Goal: Task Accomplishment & Management: Manage account settings

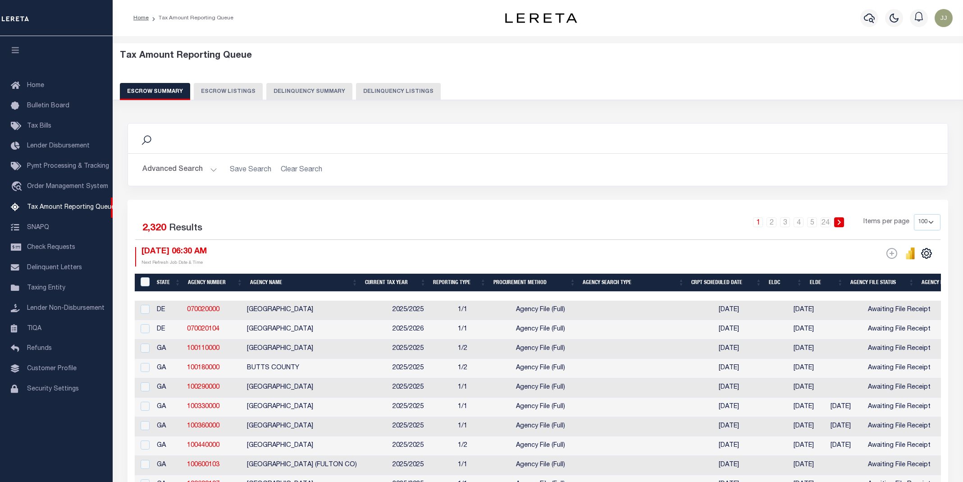
select select "100"
click at [398, 93] on button "Delinquency Listings" at bounding box center [398, 91] width 85 height 17
select select
select select "100"
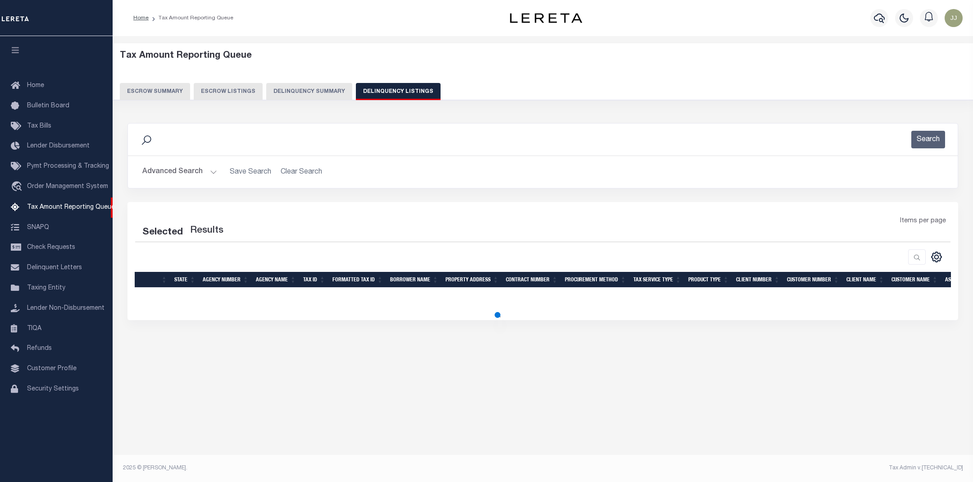
select select "100"
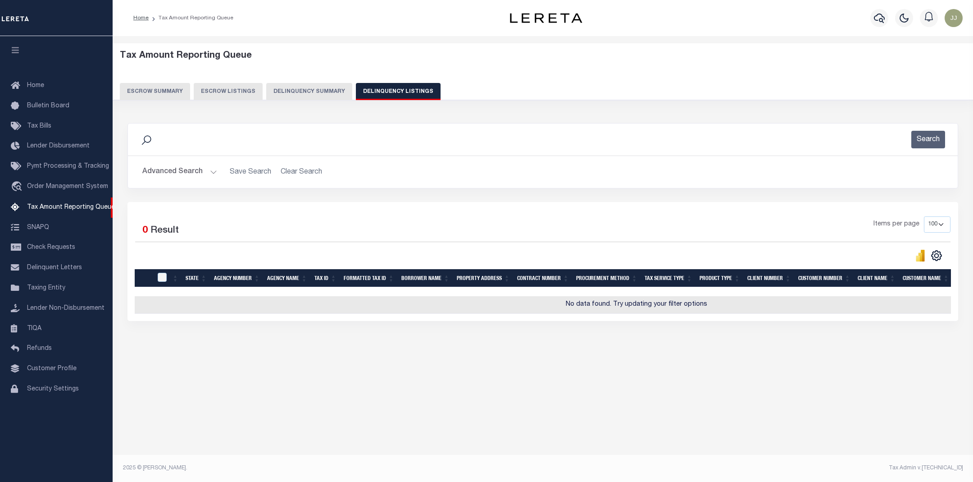
click at [200, 173] on button "Advanced Search" at bounding box center [179, 172] width 75 height 18
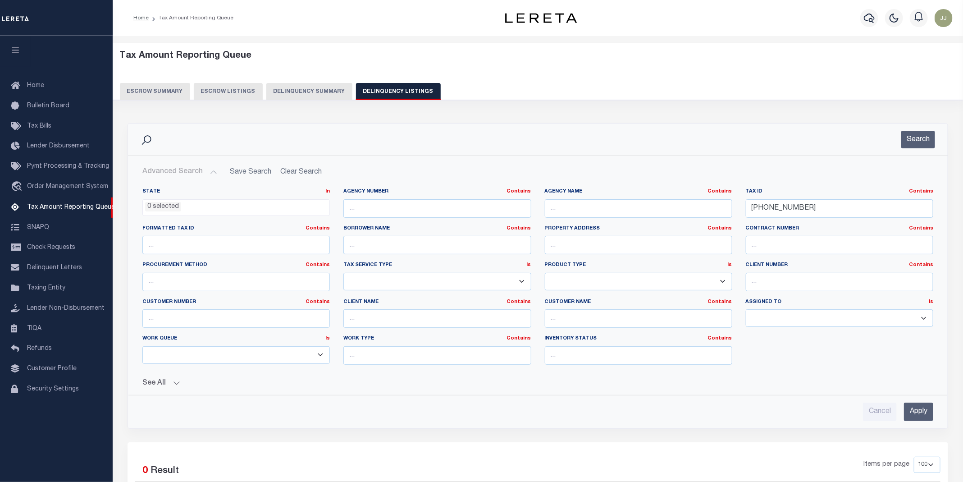
click at [164, 210] on li "0 selected" at bounding box center [163, 207] width 36 height 10
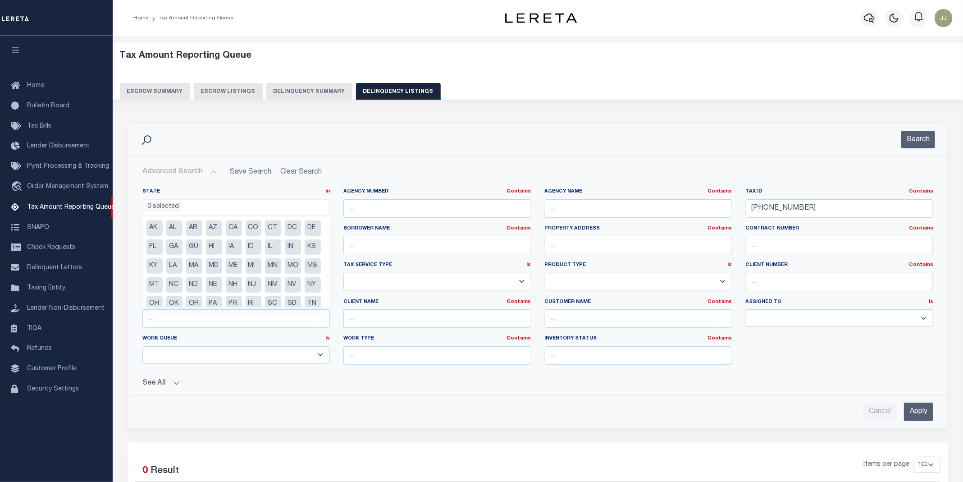
click at [262, 245] on li "ID" at bounding box center [254, 246] width 16 height 15
select select "ID"
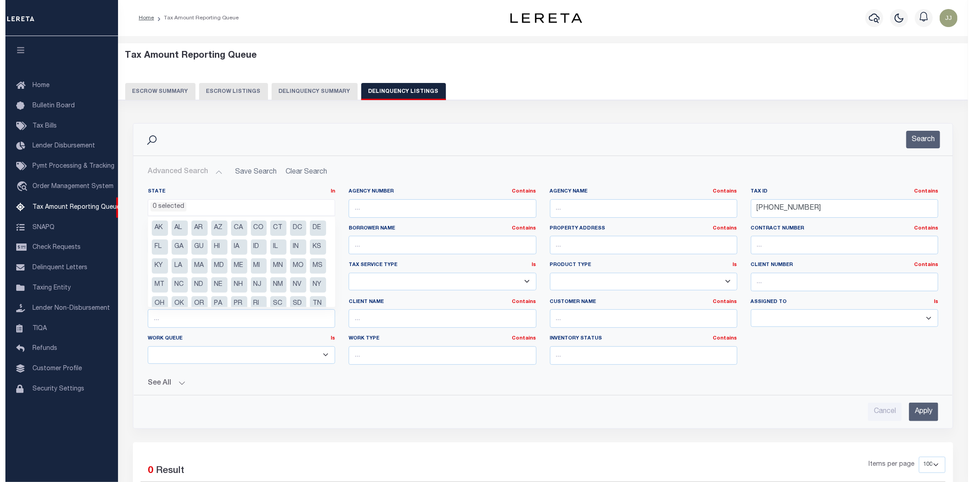
scroll to position [110, 0]
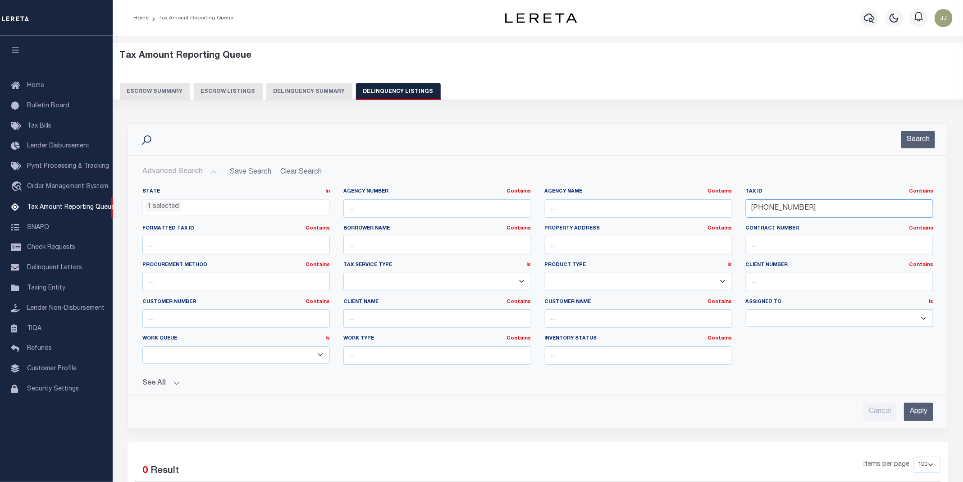
drag, startPoint x: 812, startPoint y: 210, endPoint x: 723, endPoint y: 205, distance: 89.4
click at [723, 205] on div "State In In AK AL AR AZ CA CO CT DC DE FL GA GU HI IA ID IL IN KS KY LA MA MD M…" at bounding box center [538, 280] width 804 height 184
paste input "RPRPJR3000300"
click at [910, 136] on button "Search" at bounding box center [918, 140] width 34 height 18
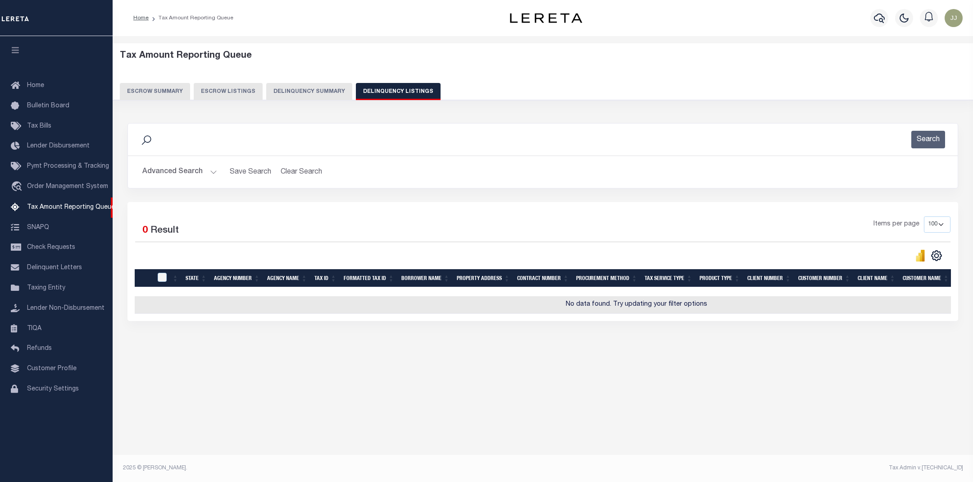
drag, startPoint x: 193, startPoint y: 157, endPoint x: 191, endPoint y: 171, distance: 14.2
click at [191, 171] on div "Advanced Search Save Search Clear Search tblassign_wrapper_dynamictable_____Def…" at bounding box center [543, 172] width 830 height 32
click at [191, 171] on button "Advanced Search" at bounding box center [179, 172] width 75 height 18
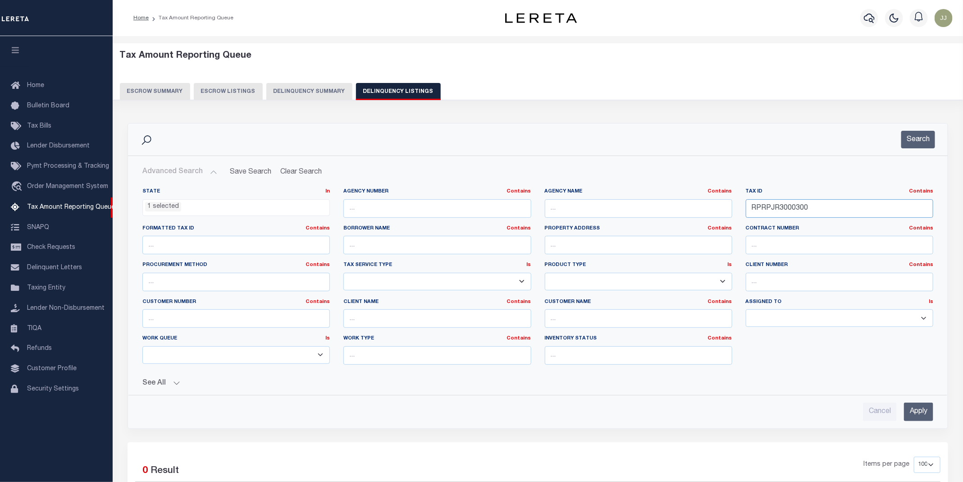
drag, startPoint x: 821, startPoint y: 208, endPoint x: 692, endPoint y: 203, distance: 129.0
click at [692, 203] on div "State In In AK AL AR AZ CA CO CT DC DE FL GA GU HI IA ID IL IN KS [GEOGRAPHIC_D…" at bounding box center [538, 280] width 804 height 184
paste input "POC0122"
click at [945, 138] on div "Search" at bounding box center [538, 139] width 820 height 32
click at [907, 137] on button "Search" at bounding box center [918, 140] width 34 height 18
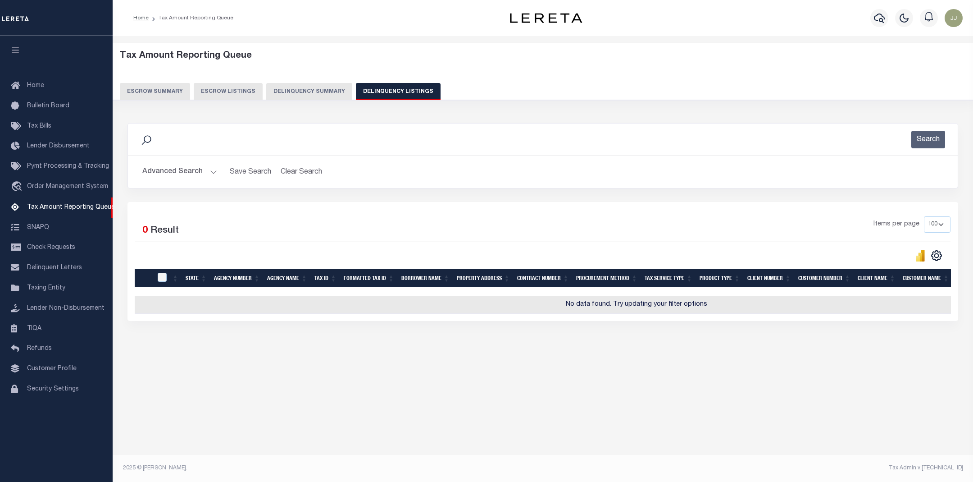
click at [200, 169] on button "Advanced Search" at bounding box center [179, 172] width 75 height 18
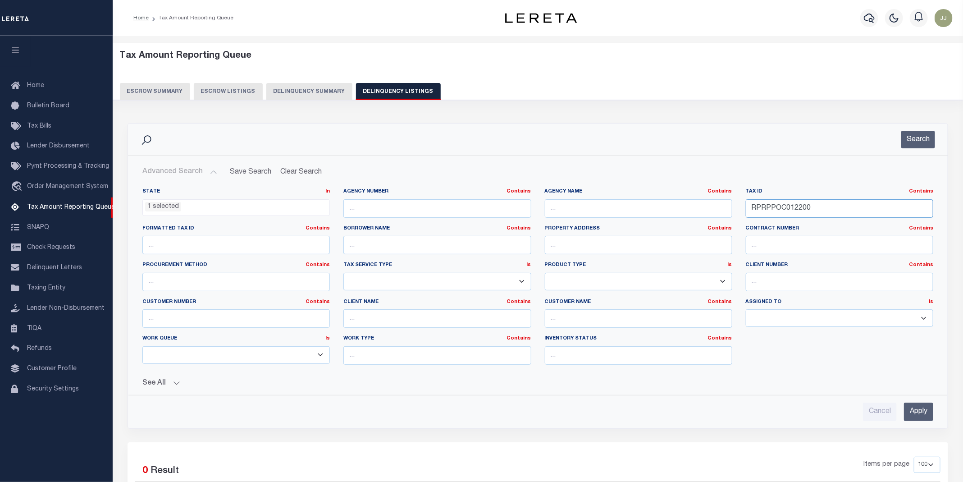
drag, startPoint x: 869, startPoint y: 217, endPoint x: 729, endPoint y: 199, distance: 141.3
click at [729, 199] on div "State In In AK AL AR AZ CA CO CT DC DE FL GA GU HI IA ID IL IN KS [GEOGRAPHIC_D…" at bounding box center [538, 280] width 804 height 184
paste input "889"
click at [919, 146] on button "Search" at bounding box center [918, 140] width 34 height 18
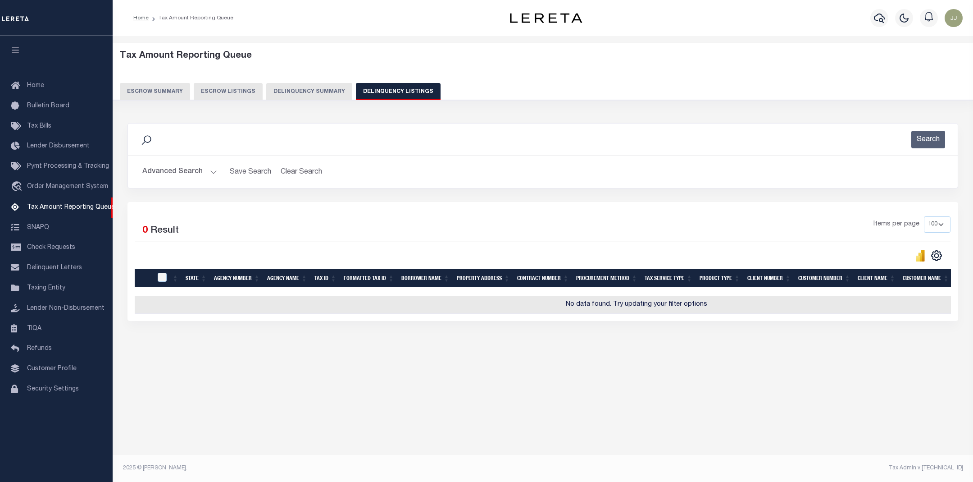
click at [205, 165] on button "Advanced Search" at bounding box center [179, 172] width 75 height 18
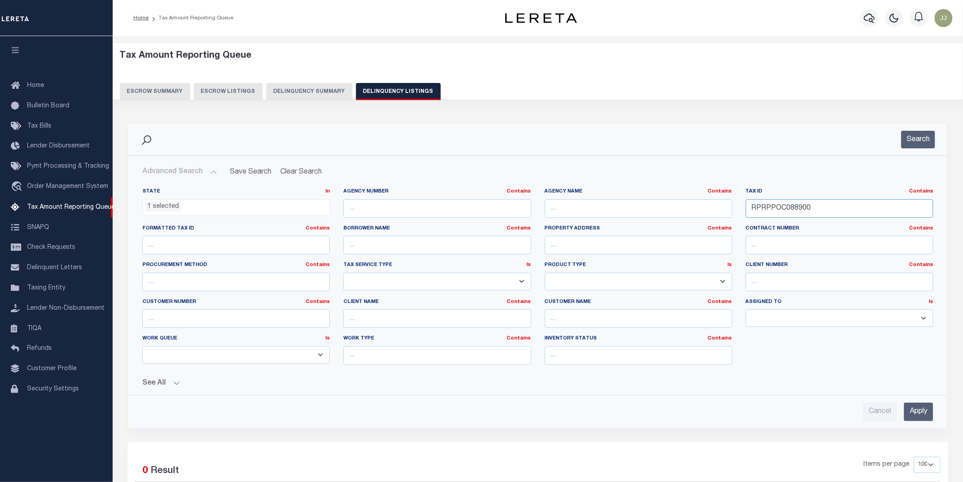
drag, startPoint x: 824, startPoint y: 207, endPoint x: 719, endPoint y: 202, distance: 105.5
click at [719, 202] on div "State In In AK AL AR AZ CA CO CT DC DE FL GA GU HI IA ID IL IN KS [GEOGRAPHIC_D…" at bounding box center [538, 280] width 804 height 184
paste input "SMH0020"
type input "RPRPSMH002000"
click at [913, 138] on button "Search" at bounding box center [918, 140] width 34 height 18
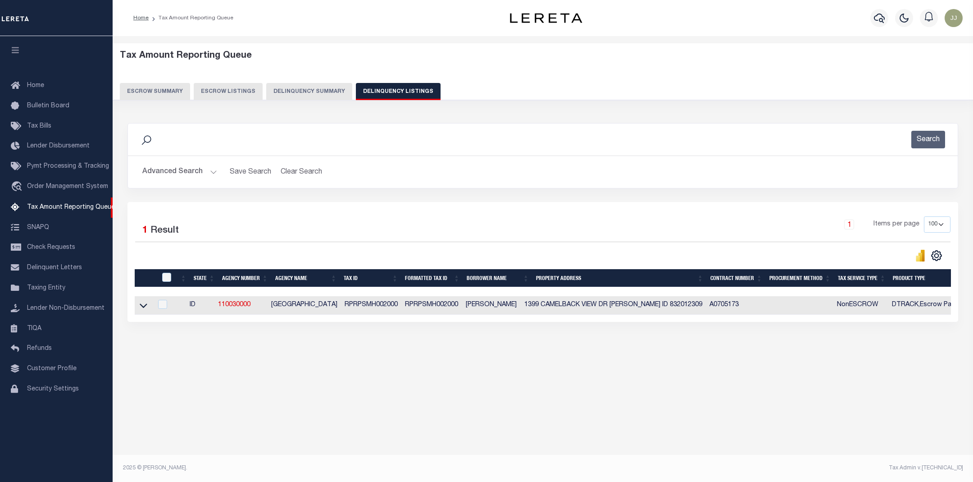
click at [145, 314] on td at bounding box center [144, 305] width 18 height 18
checkbox input "true"
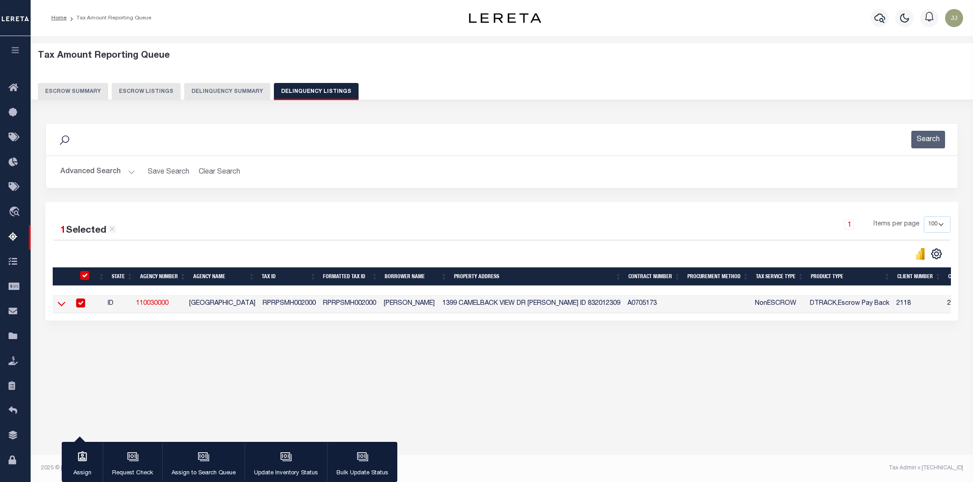
click at [64, 305] on icon at bounding box center [62, 303] width 8 height 9
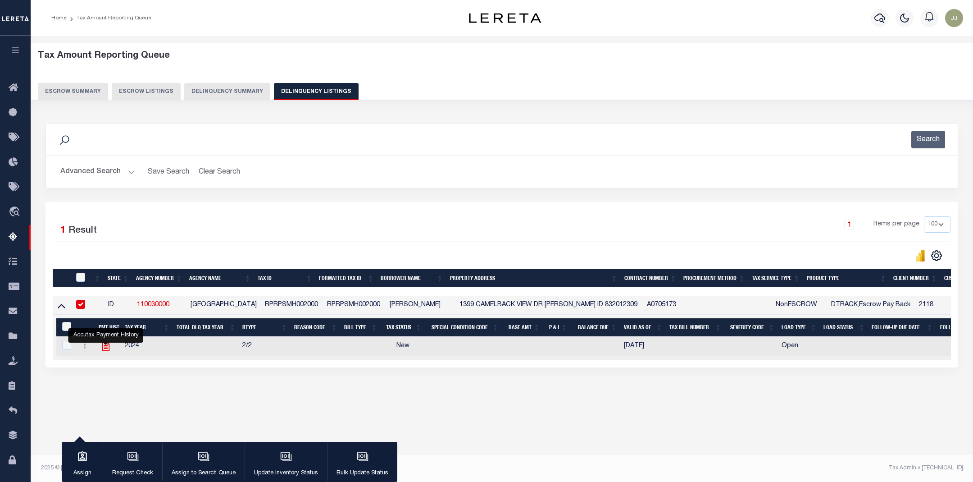
click at [107, 350] on icon "" at bounding box center [105, 346] width 7 height 9
checkbox input "true"
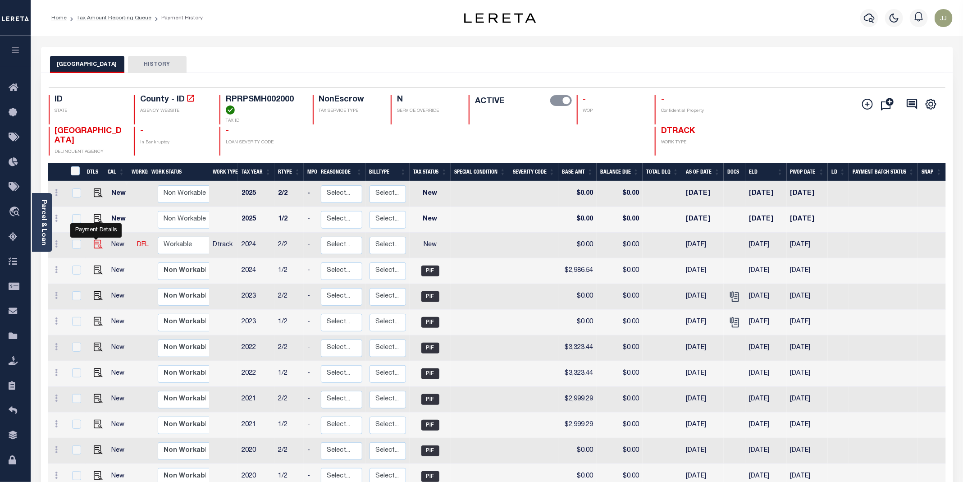
click at [96, 249] on img "" at bounding box center [98, 244] width 9 height 9
checkbox input "true"
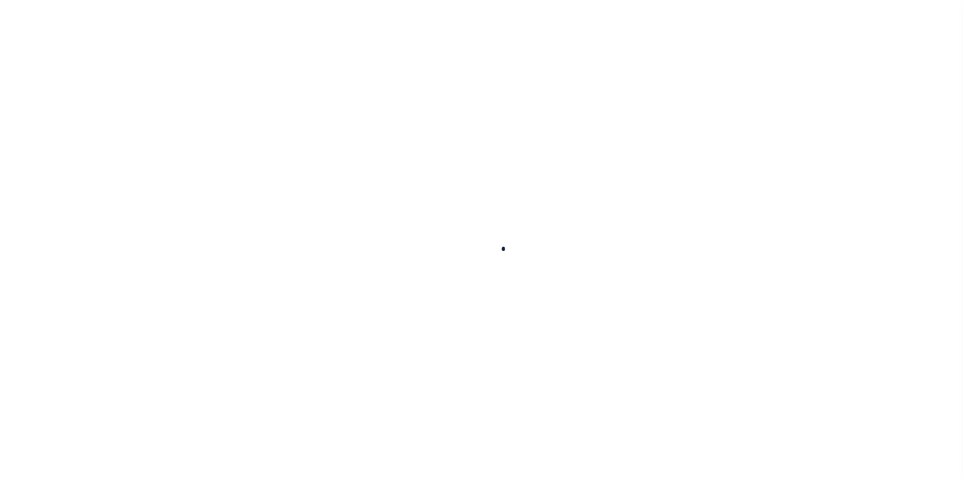
checkbox input "false"
type input "[DATE]"
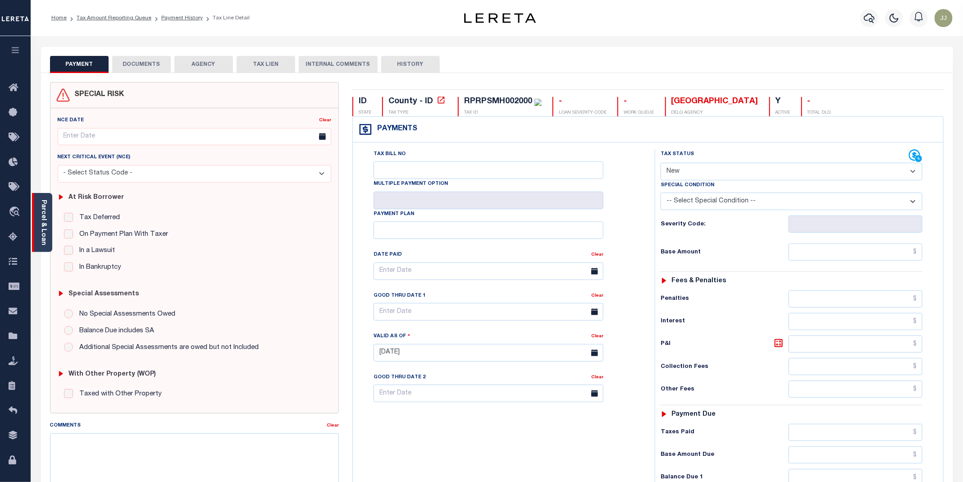
click at [38, 235] on div "Parcel & Loan" at bounding box center [42, 222] width 20 height 59
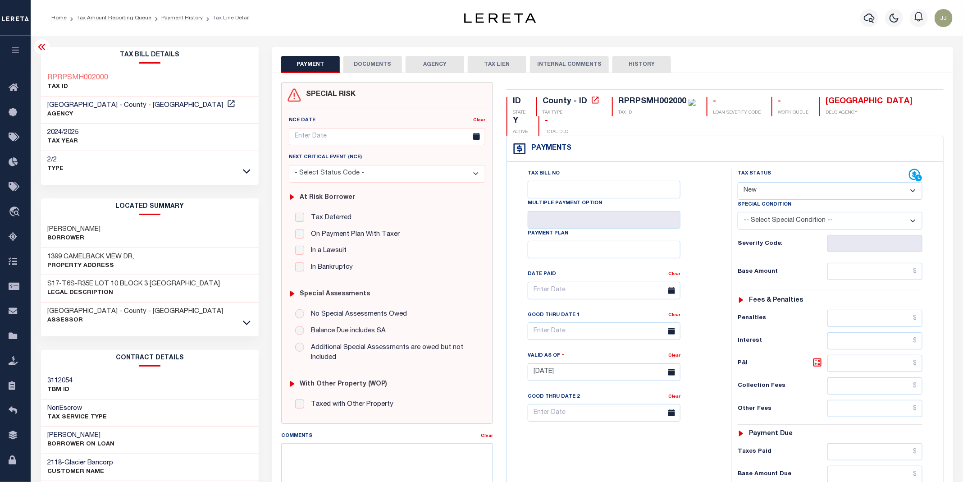
click at [44, 46] on icon at bounding box center [41, 46] width 11 height 11
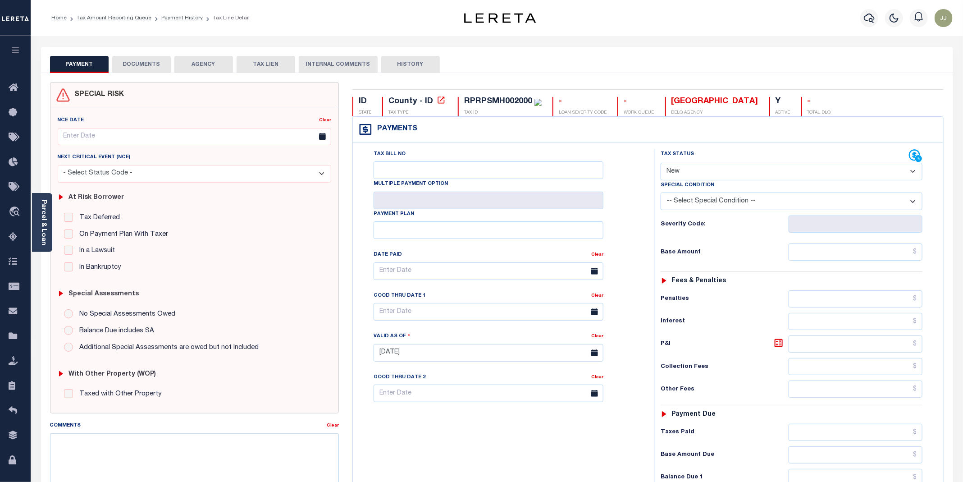
click at [748, 182] on div "Special Condition" at bounding box center [791, 186] width 262 height 13
click at [680, 165] on select "- Select Status Code - Open Due/Unpaid Paid Incomplete No Tax Due Internal Refu…" at bounding box center [791, 172] width 262 height 18
select select "PYD"
click at [661, 164] on select "- Select Status Code - Open Due/Unpaid Paid Incomplete No Tax Due Internal Refu…" at bounding box center [791, 172] width 262 height 18
type input "[DATE]"
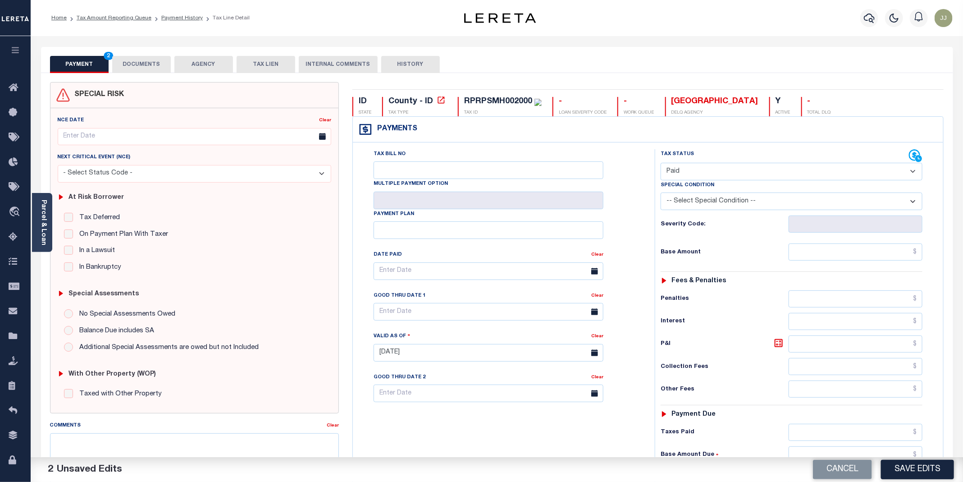
click at [816, 268] on div "Tax Status Status - Select Status Code -" at bounding box center [794, 348] width 279 height 398
click at [812, 254] on input "text" at bounding box center [855, 251] width 134 height 17
type input "$0.00"
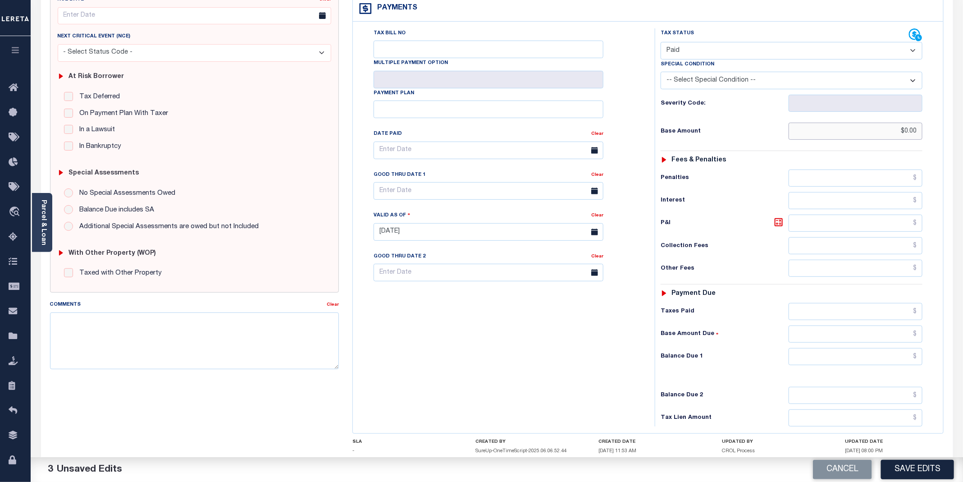
scroll to position [188, 0]
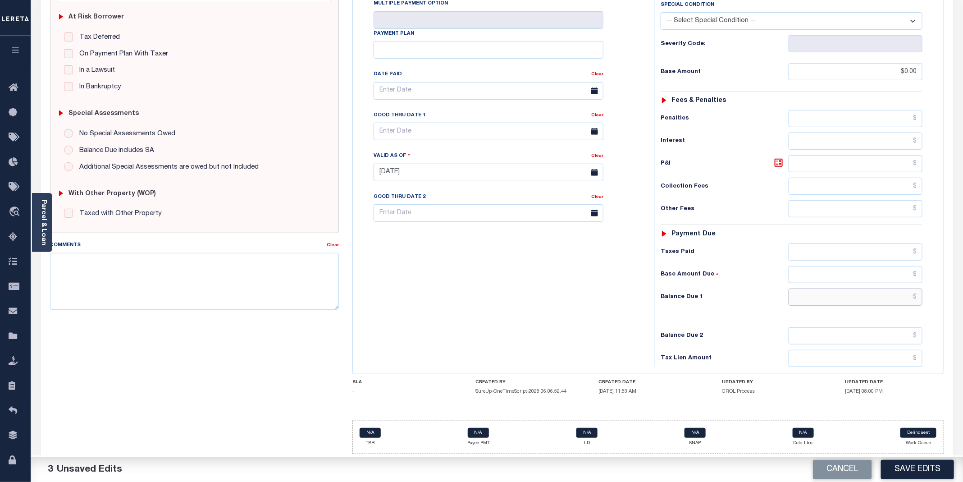
click at [820, 291] on input "text" at bounding box center [855, 296] width 134 height 17
type input "$0.00"
click at [523, 316] on div "Tax Bill No Multiple Payment Option Payment Plan Clear" at bounding box center [501, 168] width 293 height 398
click at [98, 280] on textarea "Comments" at bounding box center [194, 281] width 289 height 57
paste textarea "08/13/2025 - Per Jennifer at Bannock county properties have been paid in full f…"
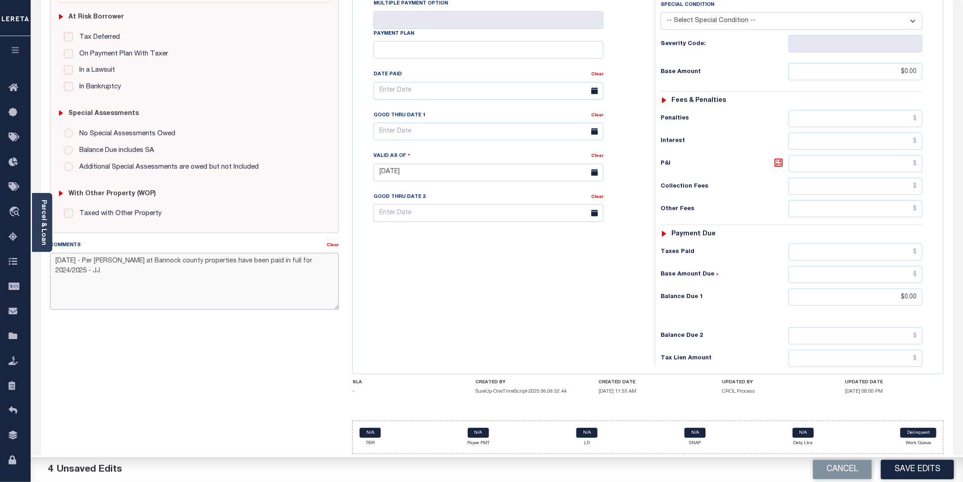
drag, startPoint x: 73, startPoint y: 260, endPoint x: 77, endPoint y: 269, distance: 10.7
click at [73, 259] on textarea "08/13/2025 - Per Jennifer at Bannock county properties have been paid in full f…" at bounding box center [194, 281] width 289 height 57
type textarea "08/14/2025 - Per Jennifer at Bannock county properties have been paid in full f…"
click at [915, 473] on button "Save Edits" at bounding box center [917, 469] width 73 height 19
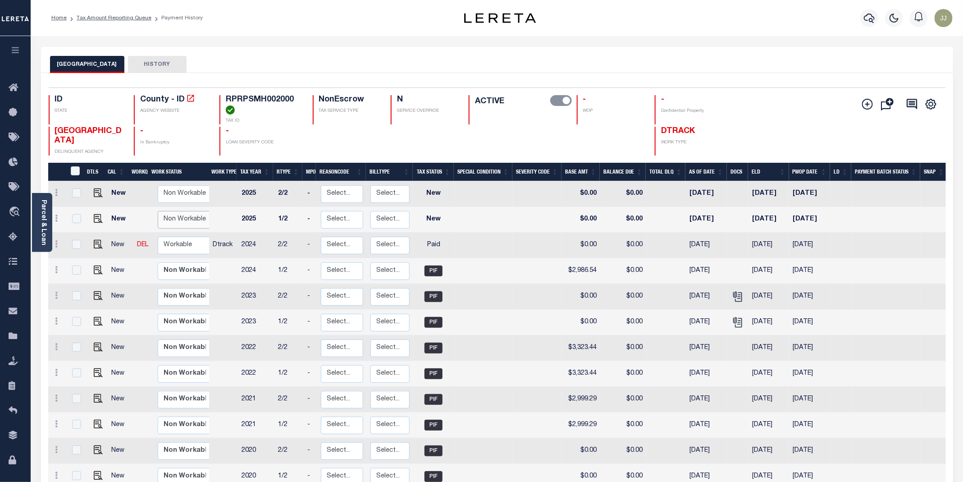
click at [190, 214] on select "Non Workable Workable" at bounding box center [185, 220] width 54 height 18
checkbox input "true"
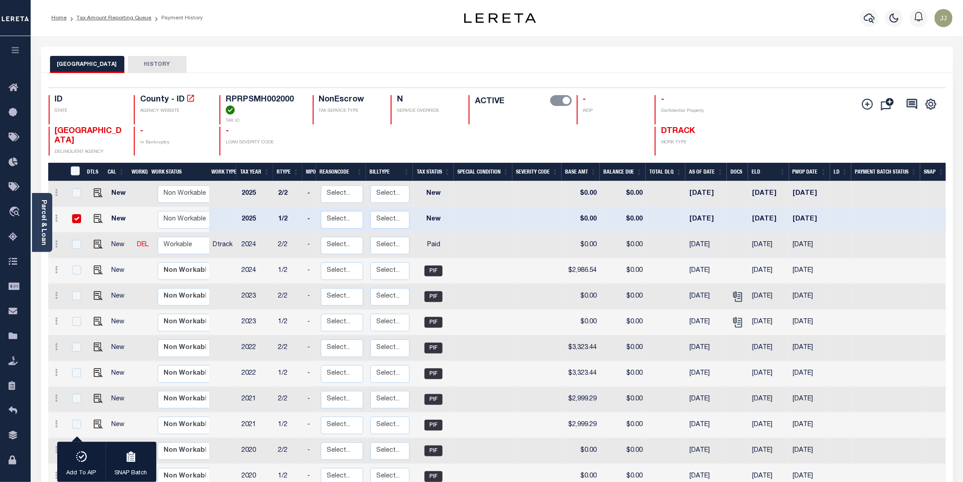
click at [368, 143] on div at bounding box center [346, 141] width 67 height 29
click at [178, 249] on select "Non Workable Workable" at bounding box center [185, 246] width 54 height 18
checkbox input "true"
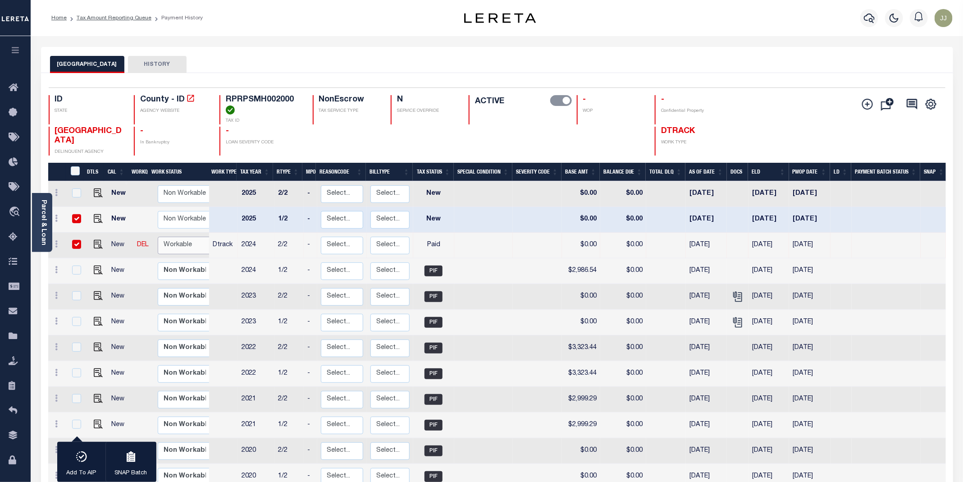
select select "true"
click at [158, 238] on select "Non Workable Workable" at bounding box center [185, 246] width 54 height 18
checkbox input "false"
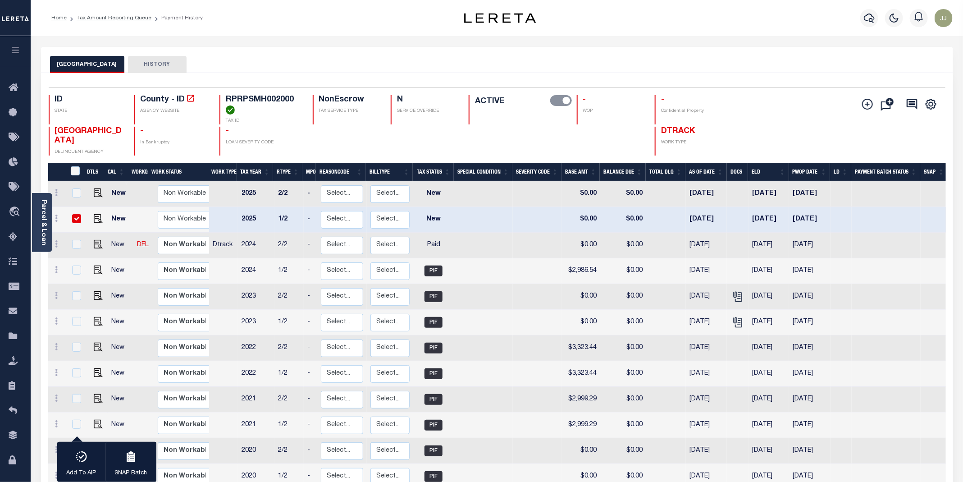
click at [354, 145] on div at bounding box center [346, 141] width 67 height 29
click at [14, 238] on icon at bounding box center [16, 237] width 14 height 11
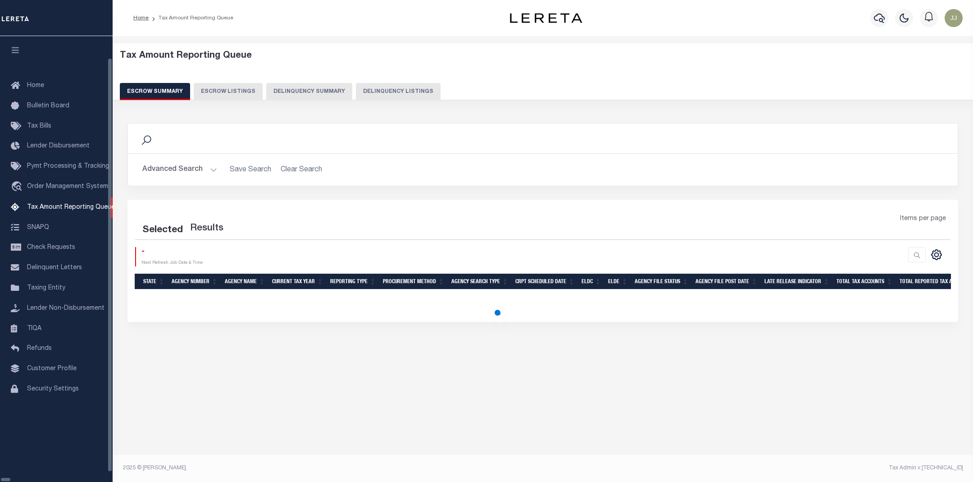
select select "100"
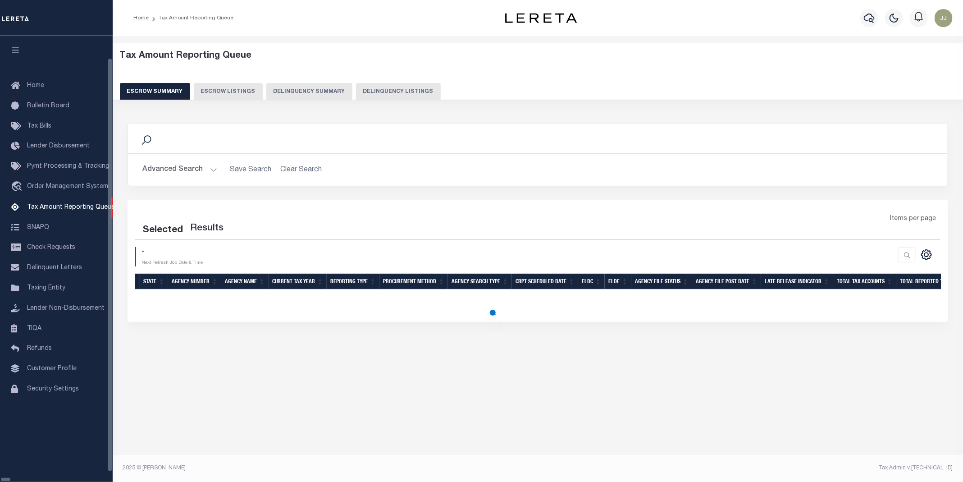
click at [356, 89] on button "Delinquency Listings" at bounding box center [398, 91] width 85 height 17
select select "100"
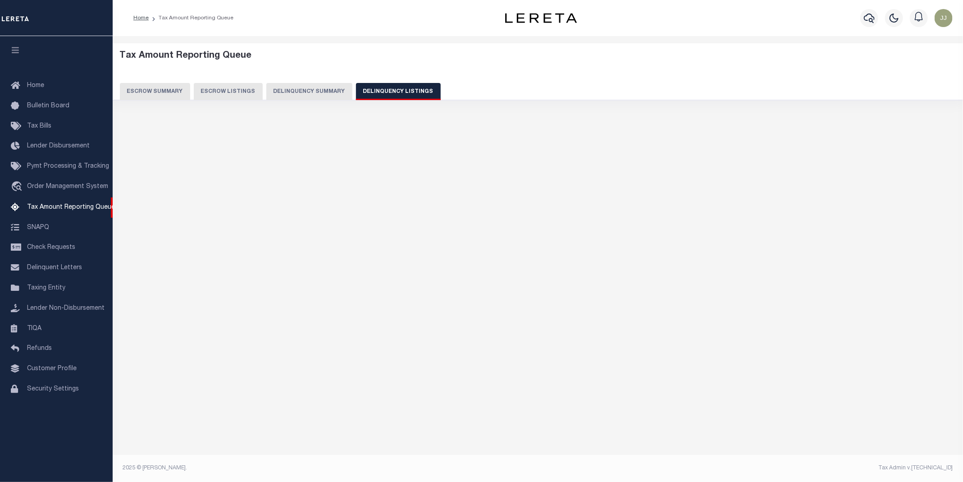
select select "100"
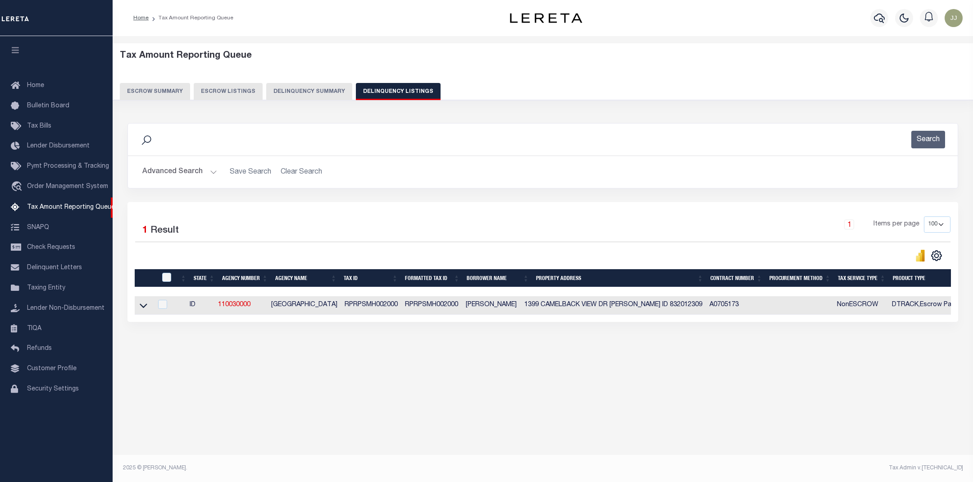
click at [207, 175] on button "Advanced Search" at bounding box center [179, 172] width 75 height 18
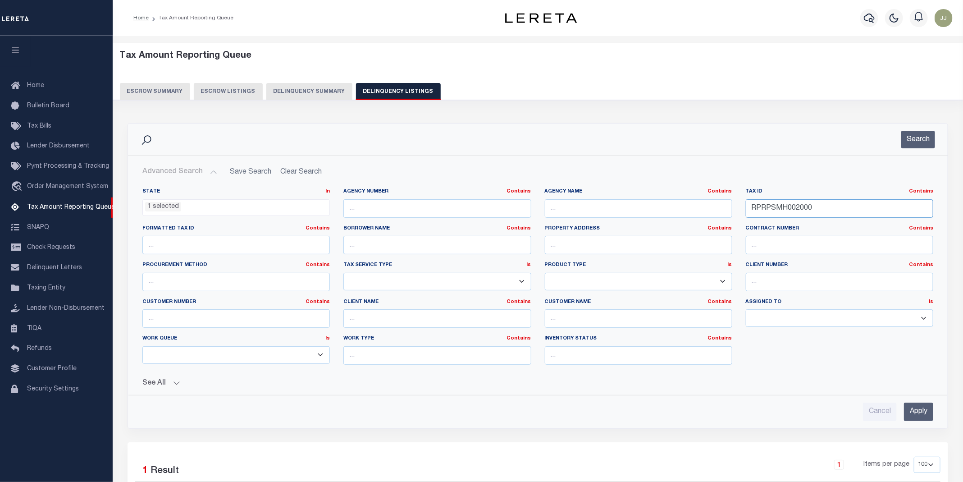
drag, startPoint x: 849, startPoint y: 206, endPoint x: 732, endPoint y: 200, distance: 117.3
click at [732, 200] on div "State In In AK AL AR AZ CA CO CT DC DE FL GA GU HI IA ID IL IN KS KY LA MA MD M…" at bounding box center [538, 280] width 804 height 184
paste input "RCH30011"
type input "RPRRCH3001100"
click at [931, 141] on button "Search" at bounding box center [918, 140] width 34 height 18
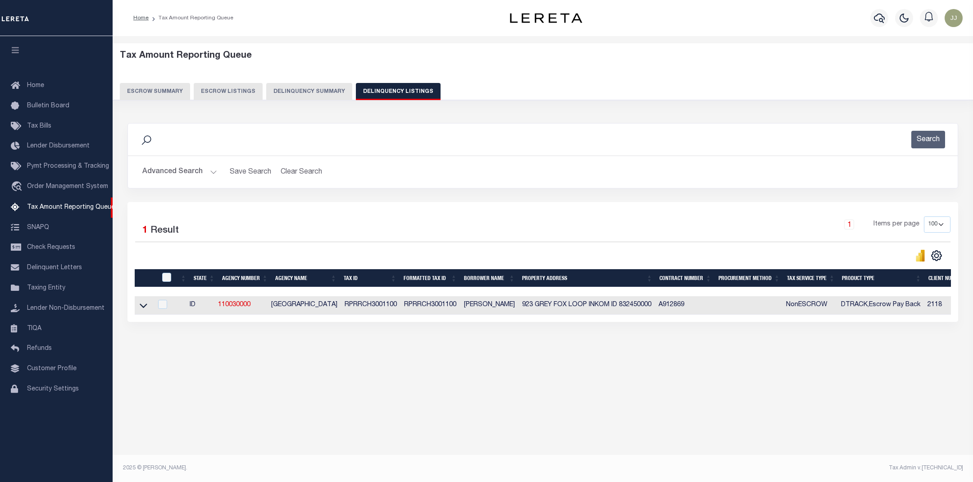
drag, startPoint x: 144, startPoint y: 310, endPoint x: 164, endPoint y: 311, distance: 19.9
click at [144, 310] on icon at bounding box center [144, 305] width 8 height 9
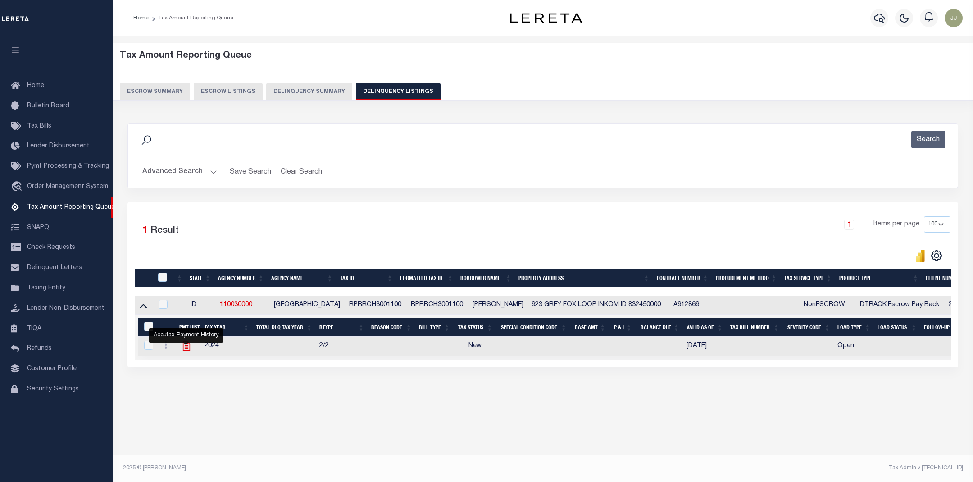
click at [184, 352] on icon "" at bounding box center [187, 346] width 12 height 12
checkbox input "true"
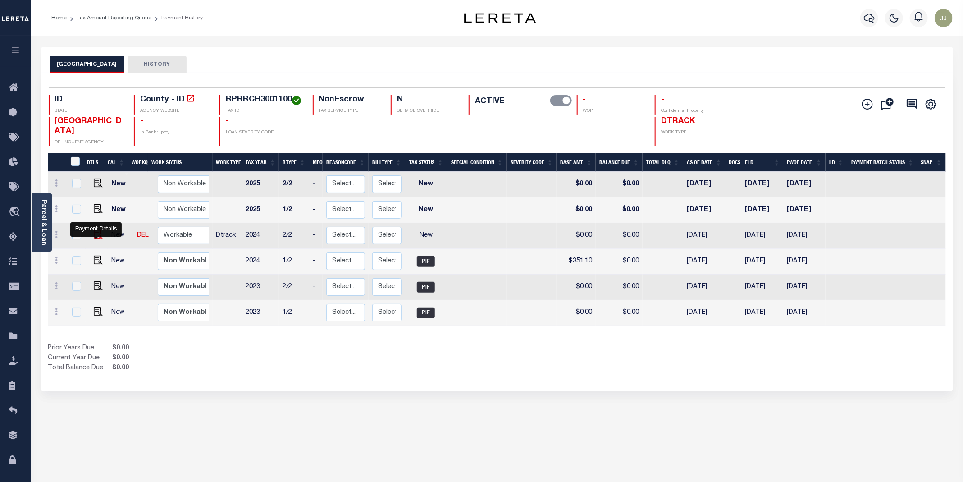
click at [94, 239] on img "" at bounding box center [98, 234] width 9 height 9
checkbox input "true"
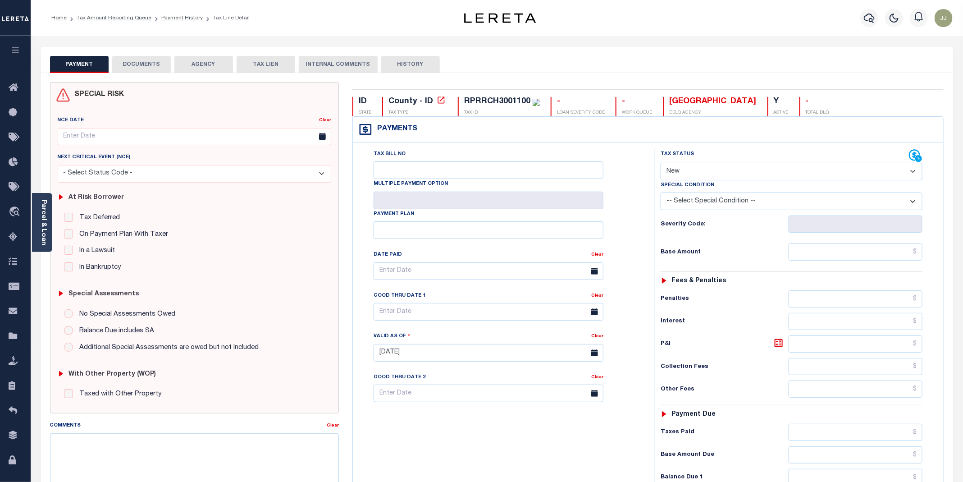
click at [698, 170] on select "- Select Status Code - Open Due/Unpaid Paid Incomplete No Tax Due Internal Refu…" at bounding box center [791, 172] width 262 height 18
select select "PYD"
click at [661, 164] on select "- Select Status Code - Open Due/Unpaid Paid Incomplete No Tax Due Internal Refu…" at bounding box center [791, 172] width 262 height 18
type input "[DATE]"
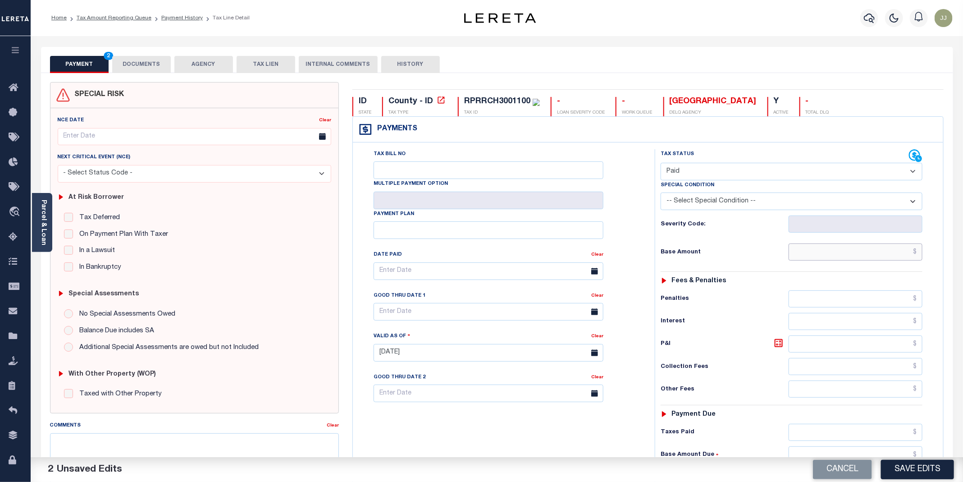
click at [845, 257] on input "text" at bounding box center [855, 251] width 134 height 17
type input "$0.00"
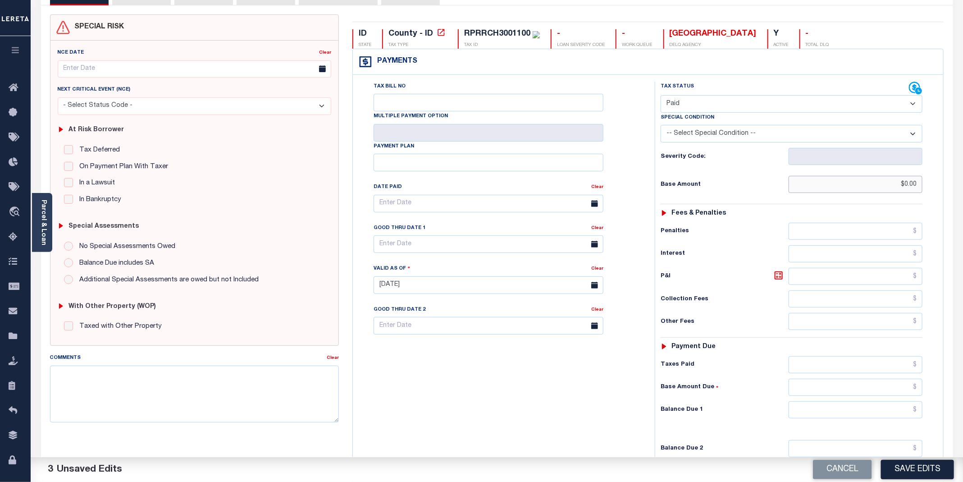
scroll to position [188, 0]
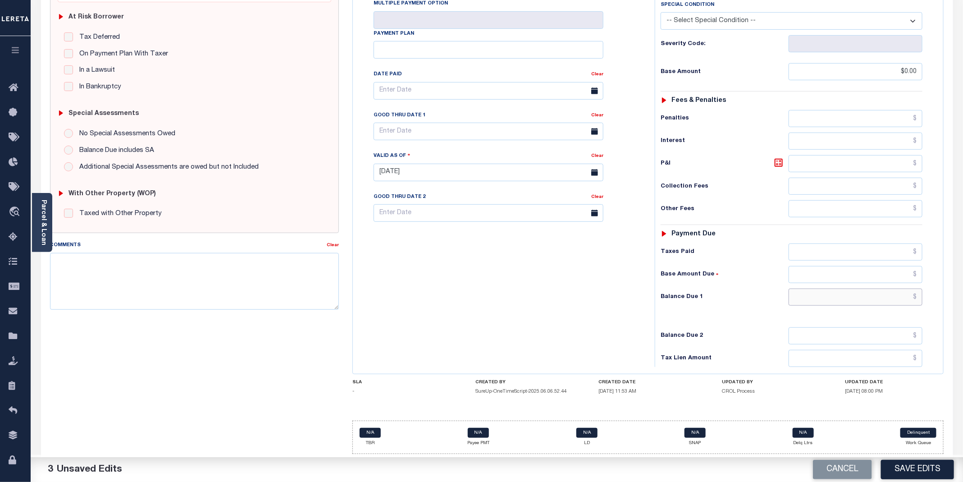
click at [839, 298] on input "text" at bounding box center [855, 296] width 134 height 17
type input "$0.00"
click at [96, 278] on textarea "Comments" at bounding box center [194, 281] width 289 height 57
paste textarea "[DATE] - Per [PERSON_NAME] at Bannock county properties have been paid in full …"
click at [140, 288] on textarea "[DATE] - Per [PERSON_NAME] at Bannock county properties have been paid in full …" at bounding box center [194, 281] width 289 height 57
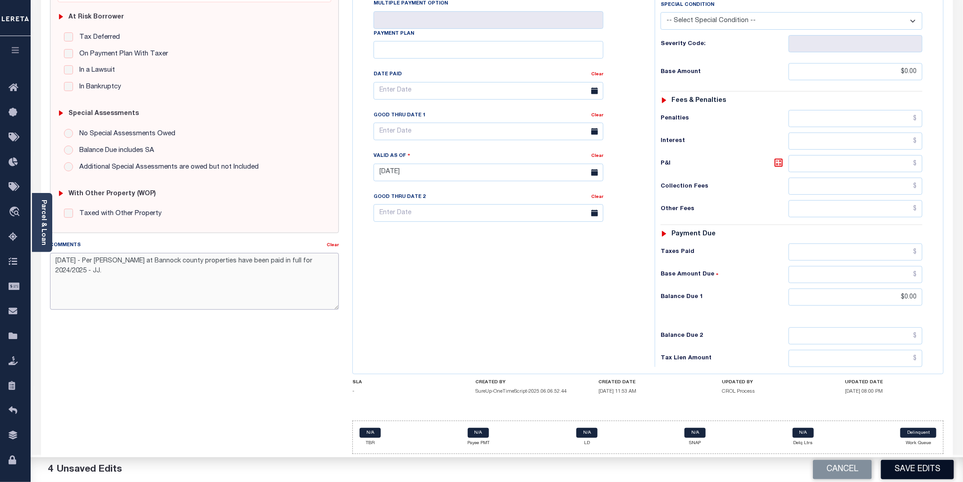
type textarea "[DATE] - Per [PERSON_NAME] at Bannock county properties have been paid in full …"
click at [903, 469] on button "Save Edits" at bounding box center [917, 469] width 73 height 19
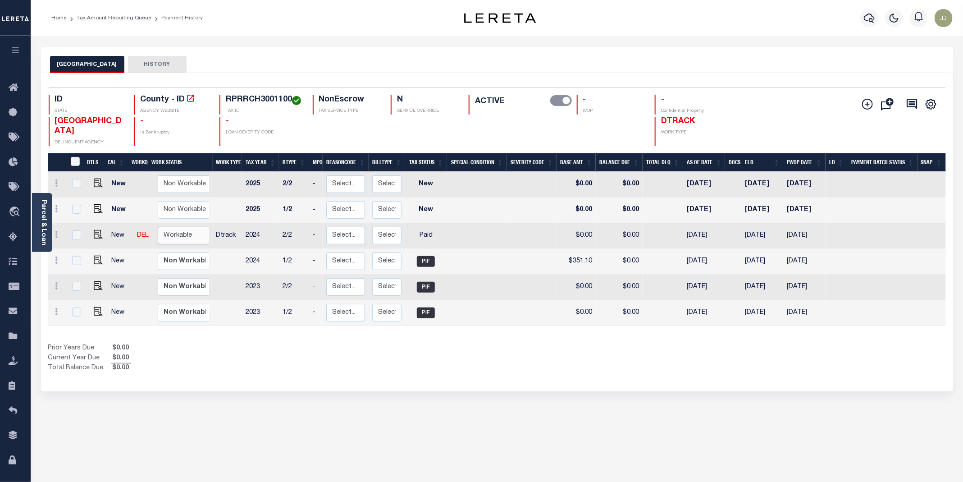
click at [173, 244] on select "Non Workable Workable" at bounding box center [185, 236] width 54 height 18
checkbox input "true"
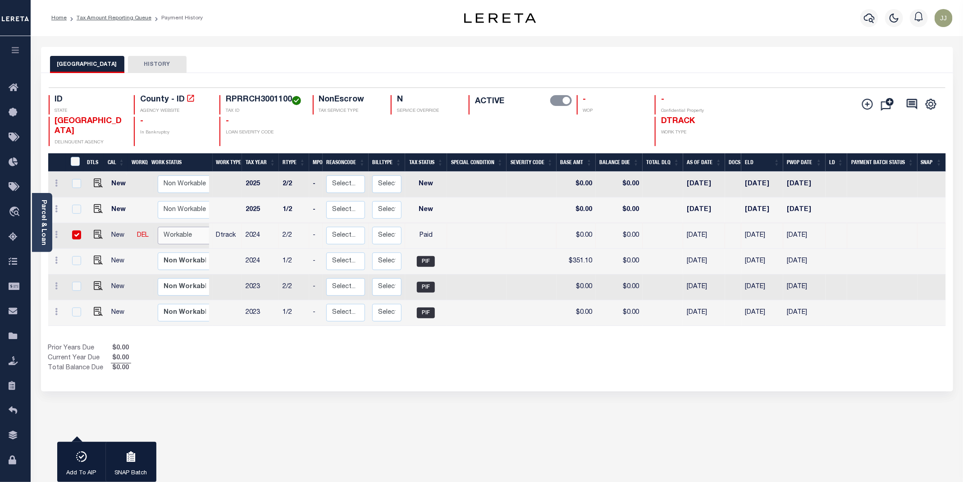
select select "true"
click at [158, 238] on select "Non Workable Workable" at bounding box center [185, 236] width 54 height 18
checkbox input "false"
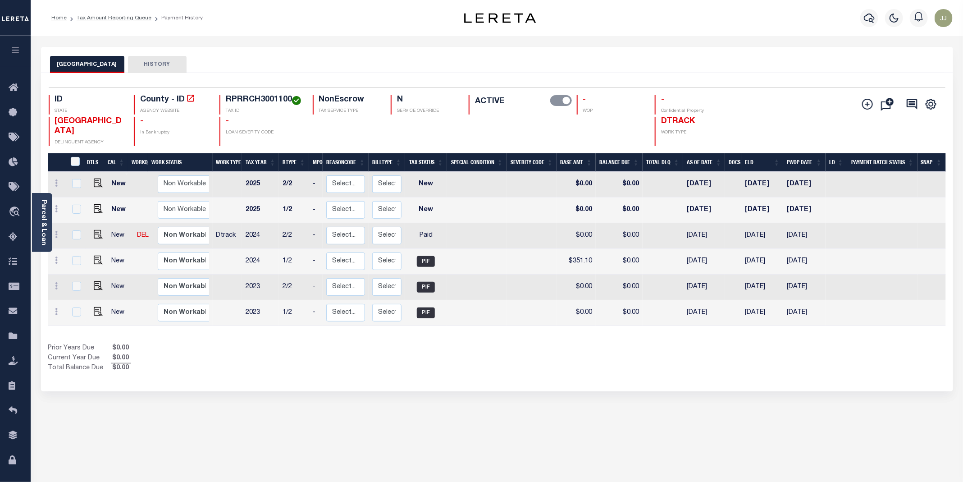
click at [392, 146] on div at bounding box center [424, 131] width 67 height 29
click at [12, 243] on icon at bounding box center [16, 237] width 14 height 11
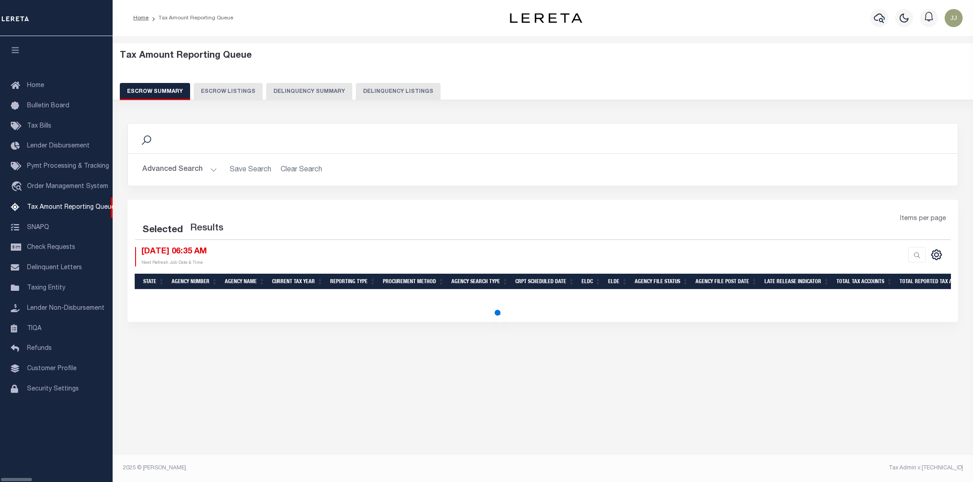
click at [357, 91] on button "Delinquency Listings" at bounding box center [398, 91] width 85 height 17
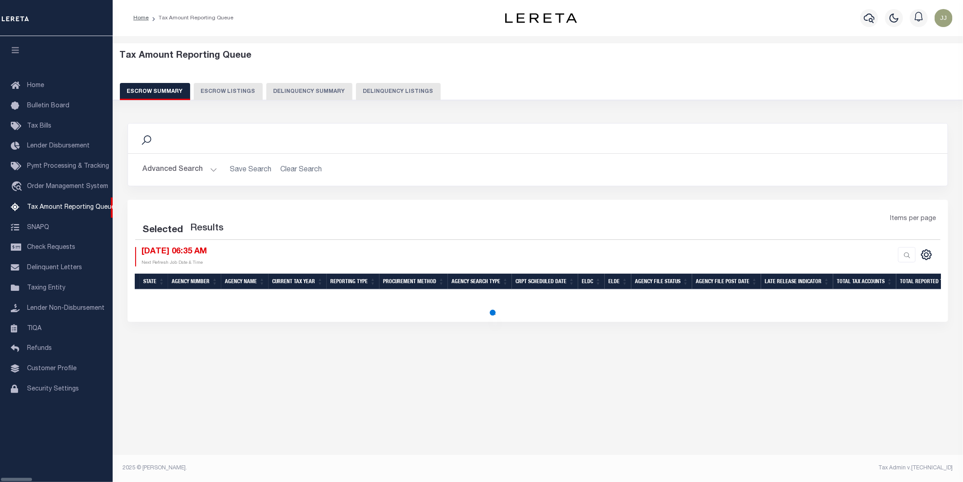
select select "100"
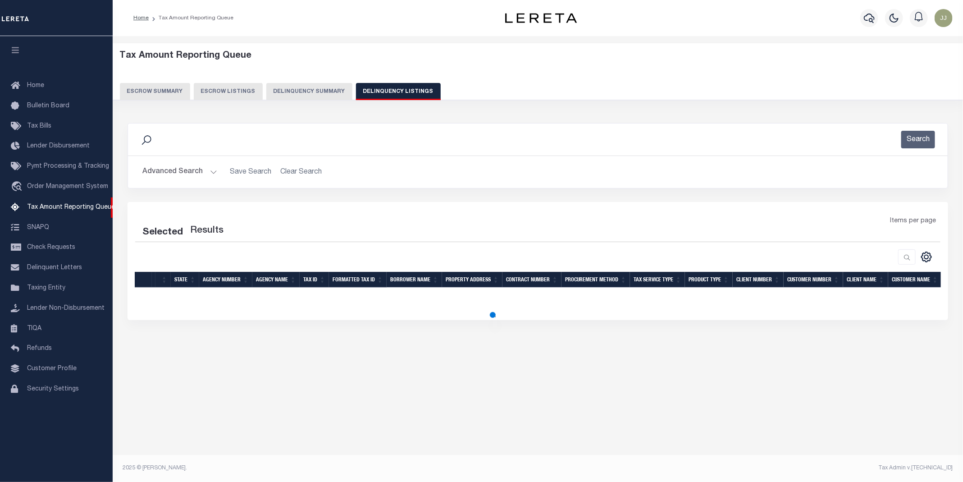
select select "100"
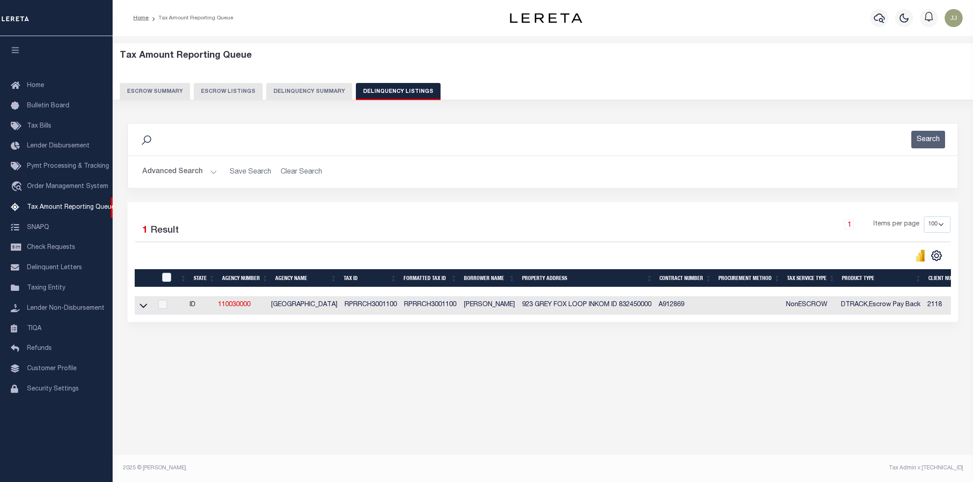
click at [178, 162] on div "Advanced Search Save Search Clear Search tblassign_wrapper_dynamictable_____Def…" at bounding box center [543, 172] width 830 height 32
click at [189, 167] on button "Advanced Search" at bounding box center [179, 172] width 75 height 18
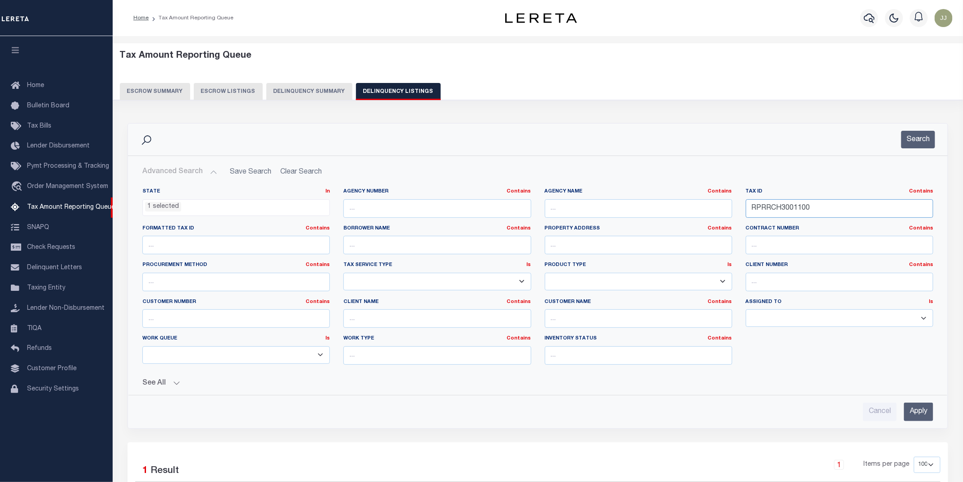
drag, startPoint x: 826, startPoint y: 211, endPoint x: 730, endPoint y: 205, distance: 96.2
click at [730, 205] on div "State In In AK AL AR AZ CA CO CT DC DE FL GA GU HI IA ID IL IN KS [GEOGRAPHIC_D…" at bounding box center [538, 280] width 804 height 184
paste input "MIC0016"
type input "RPRRMIC001600"
drag, startPoint x: 926, startPoint y: 142, endPoint x: 905, endPoint y: 146, distance: 22.0
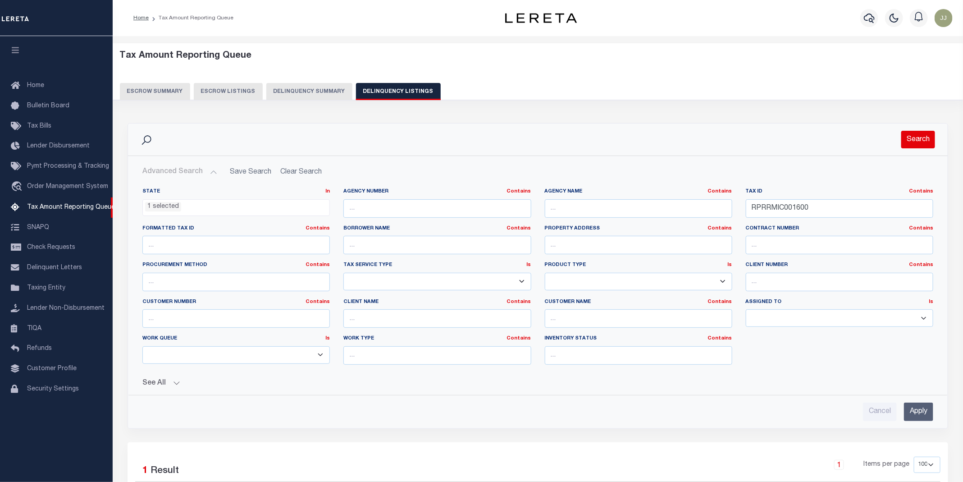
click at [926, 142] on button "Search" at bounding box center [918, 140] width 34 height 18
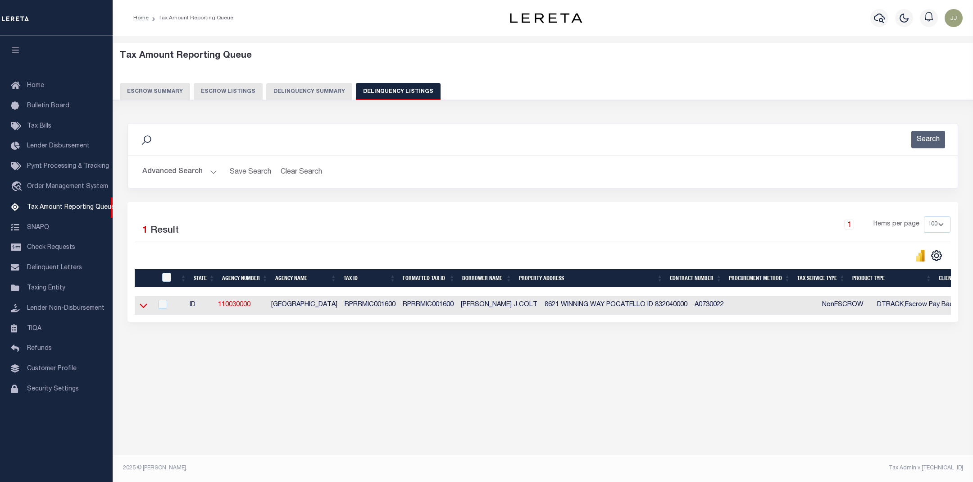
click at [141, 310] on icon at bounding box center [144, 305] width 8 height 9
